Goal: Check status

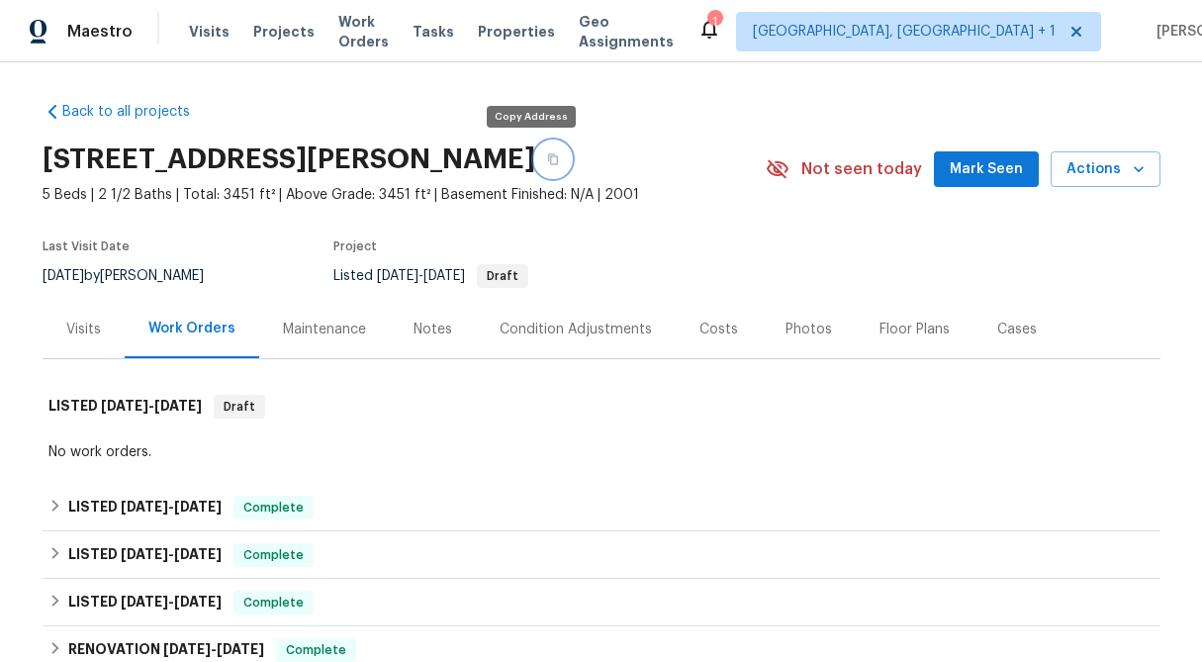
scroll to position [1, 0]
drag, startPoint x: 530, startPoint y: 159, endPoint x: 391, endPoint y: 60, distance: 171.1
click at [547, 157] on icon "button" at bounding box center [553, 158] width 12 height 12
click at [548, 155] on icon "button" at bounding box center [553, 158] width 10 height 11
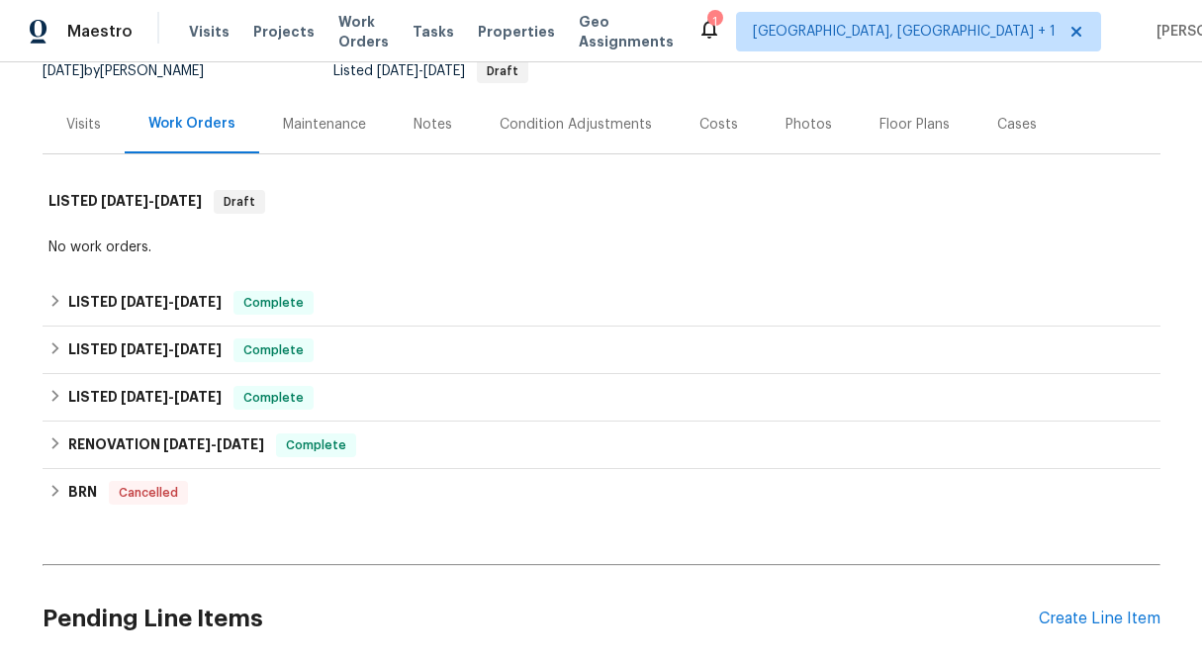
scroll to position [206, 0]
click at [100, 107] on div "Visits" at bounding box center [84, 123] width 82 height 58
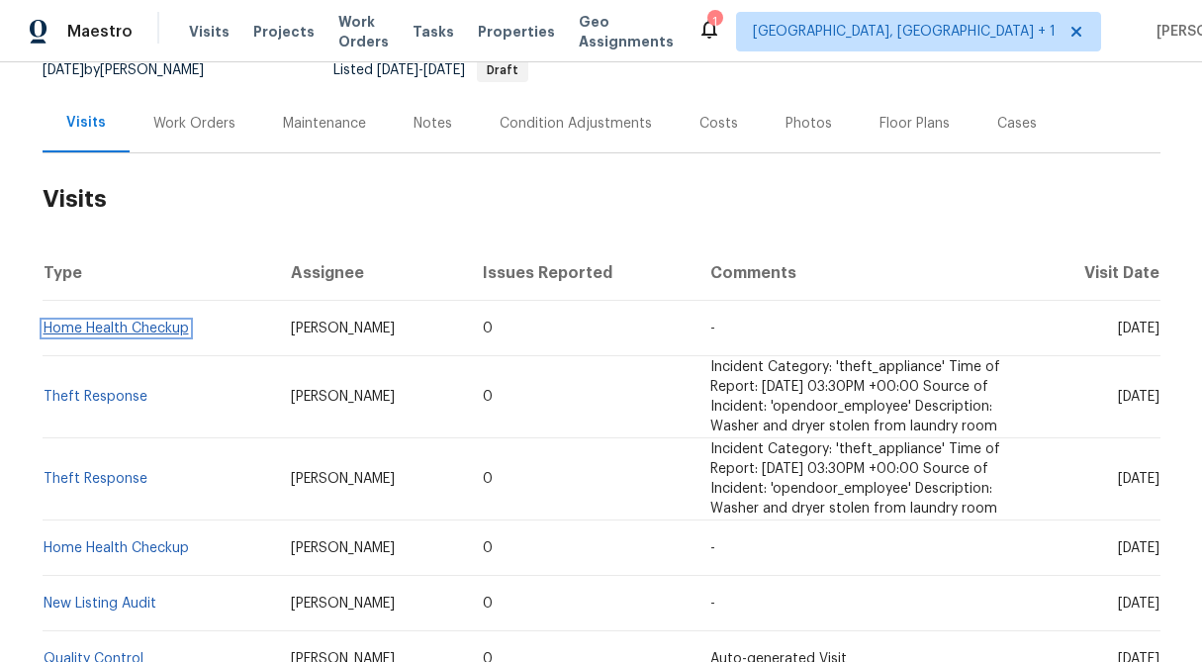
click at [177, 334] on link "Home Health Checkup" at bounding box center [116, 329] width 145 height 14
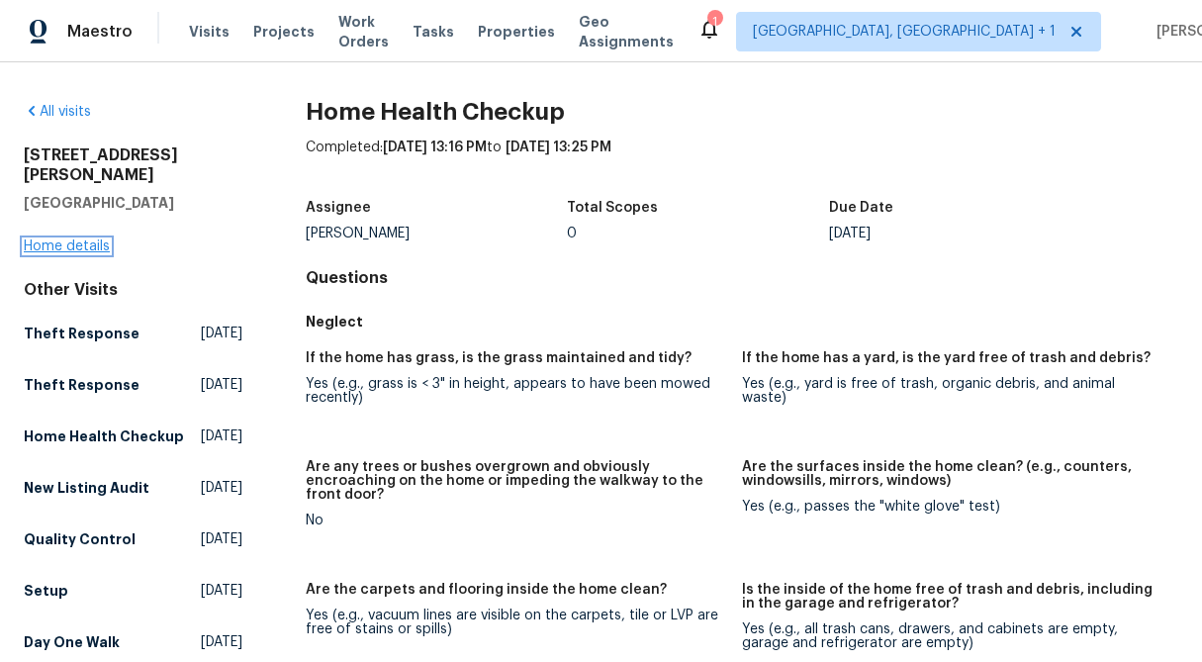
click at [77, 239] on link "Home details" at bounding box center [67, 246] width 86 height 14
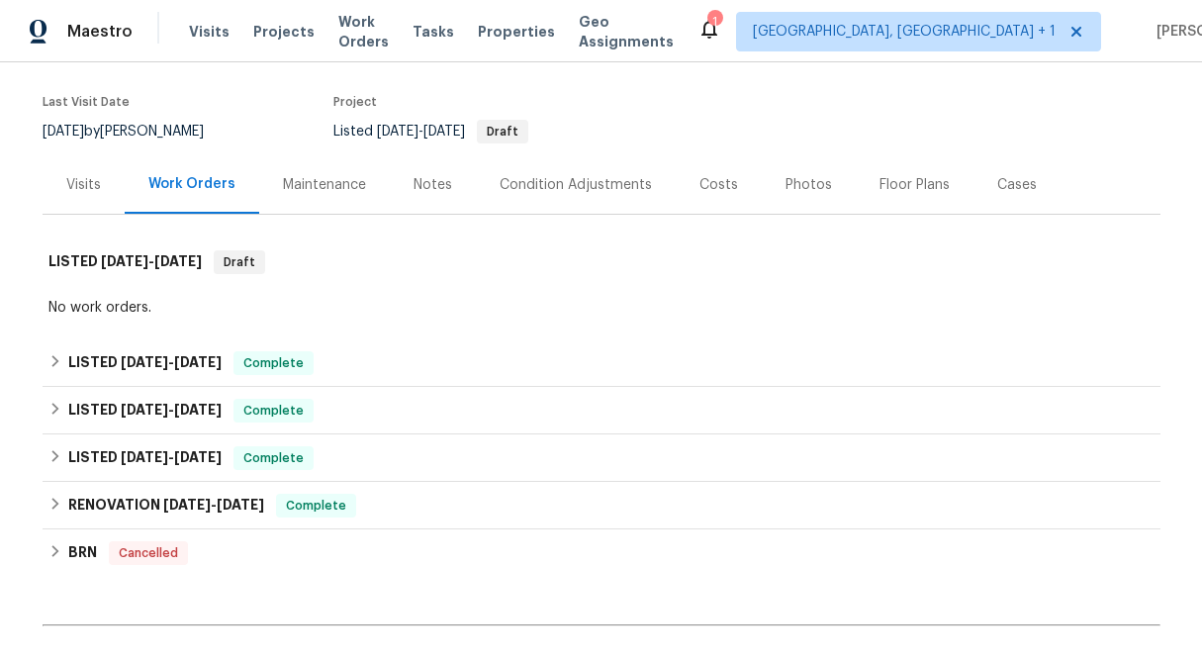
scroll to position [574, 0]
